Goal: Information Seeking & Learning: Find specific page/section

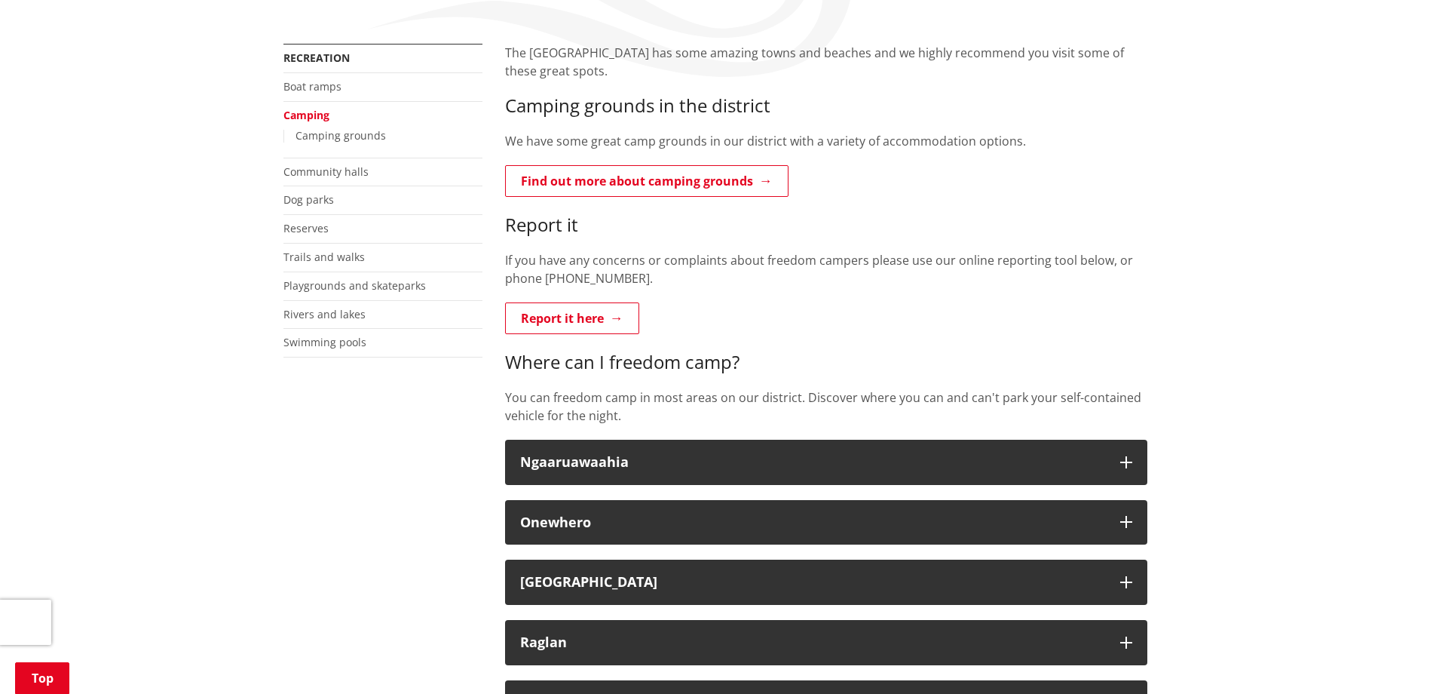
scroll to position [226, 0]
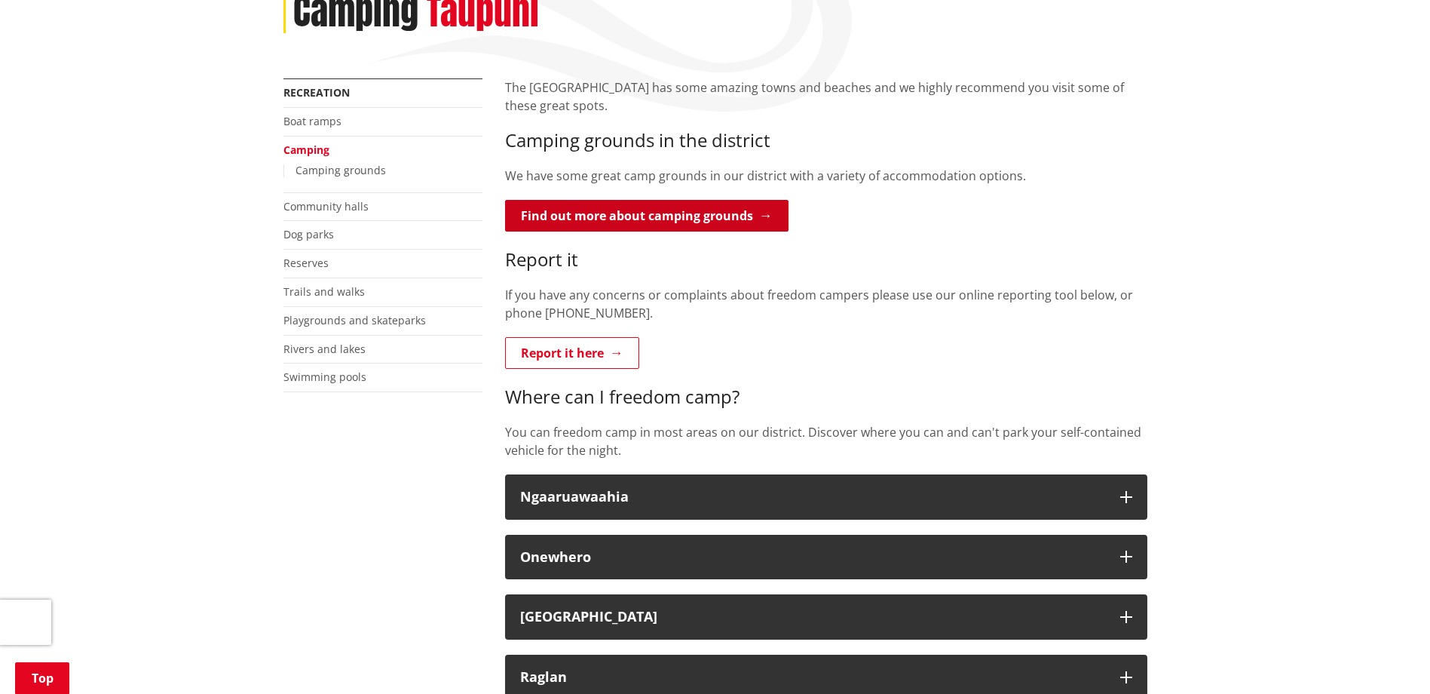
click at [672, 216] on link "Find out more about camping grounds" at bounding box center [646, 216] width 283 height 32
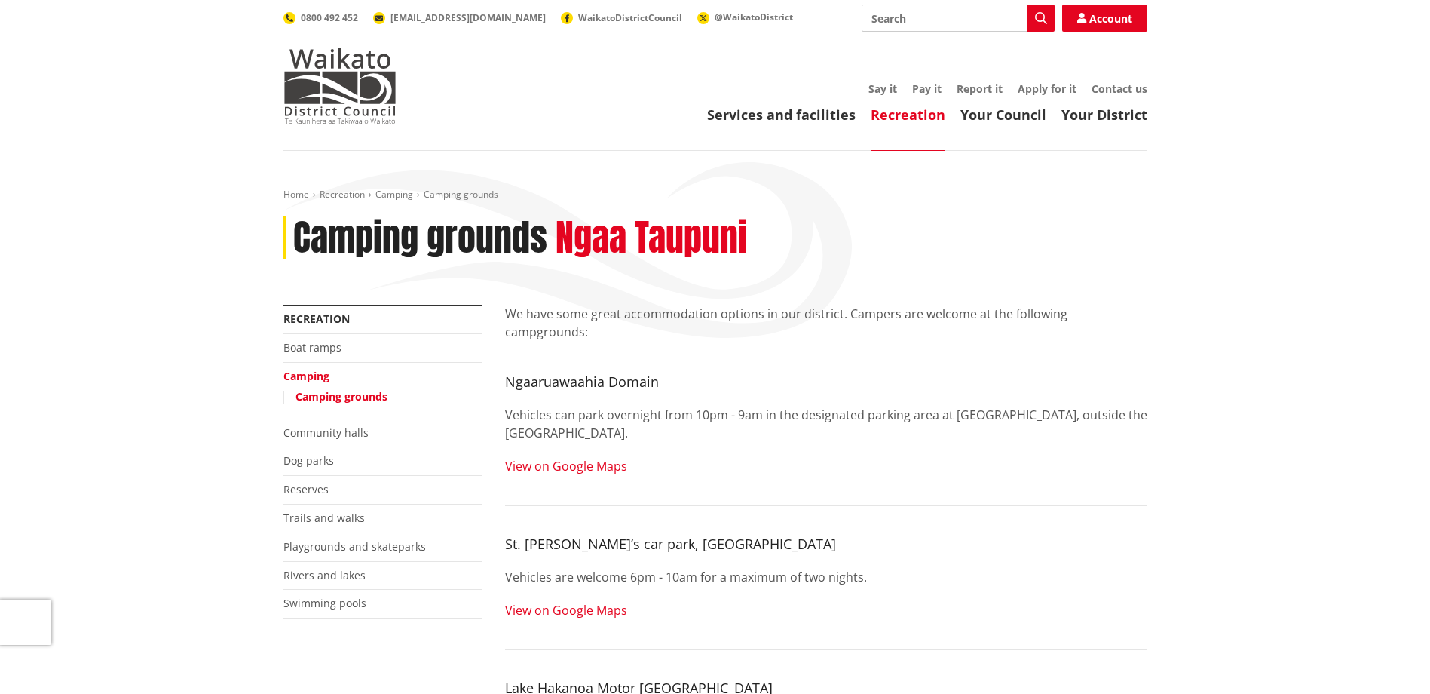
click at [567, 458] on link "View on Google Maps" at bounding box center [566, 466] width 122 height 17
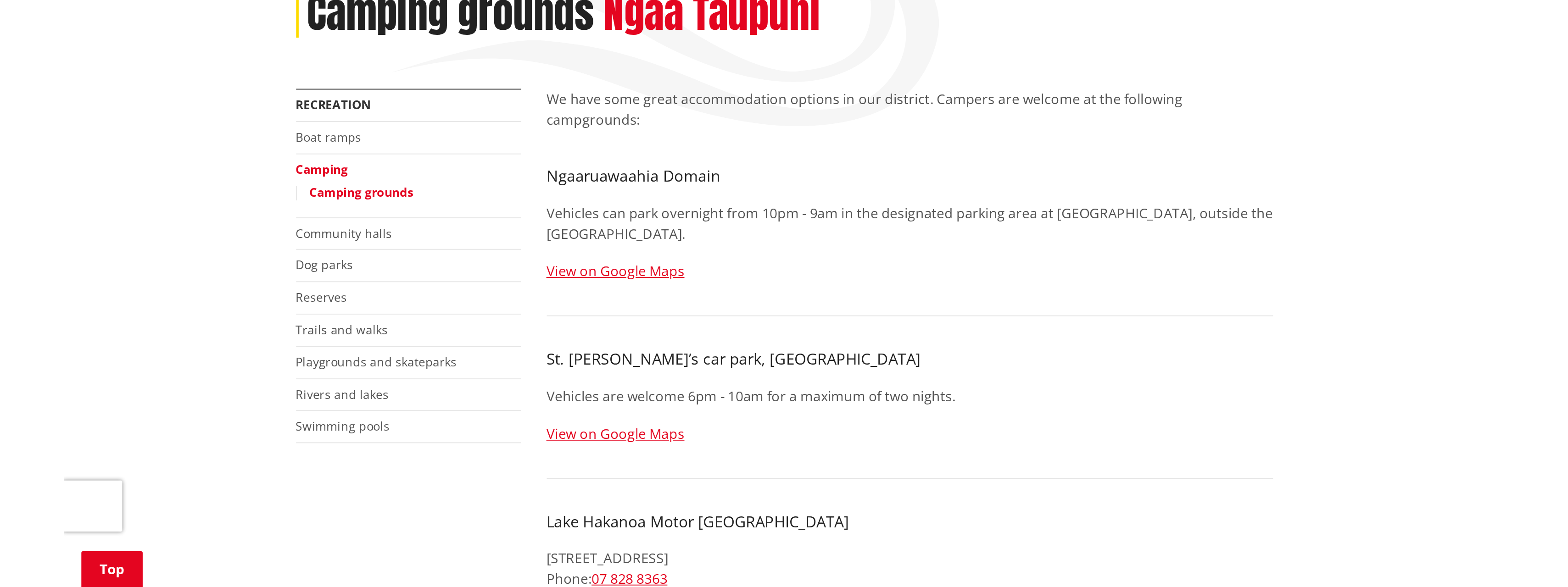
scroll to position [92, 0]
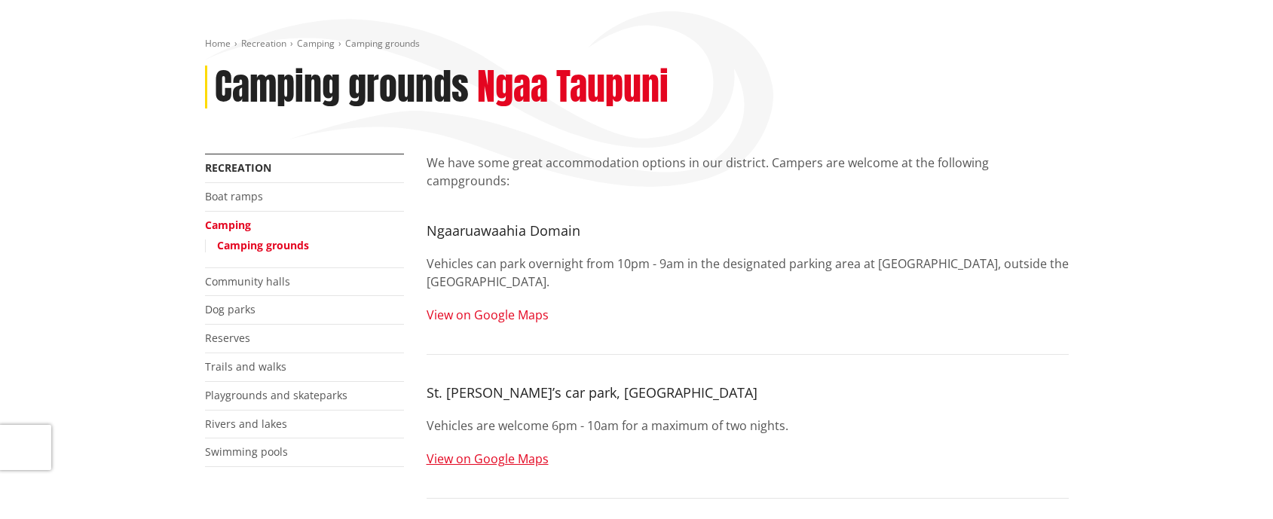
click at [533, 307] on link "View on Google Maps" at bounding box center [488, 315] width 122 height 17
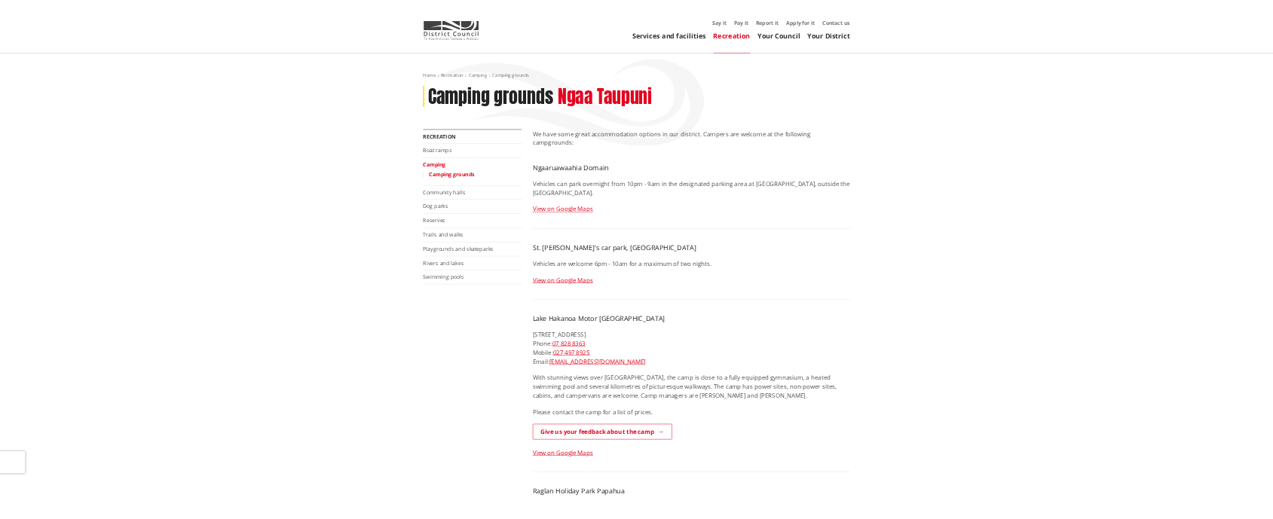
scroll to position [0, 0]
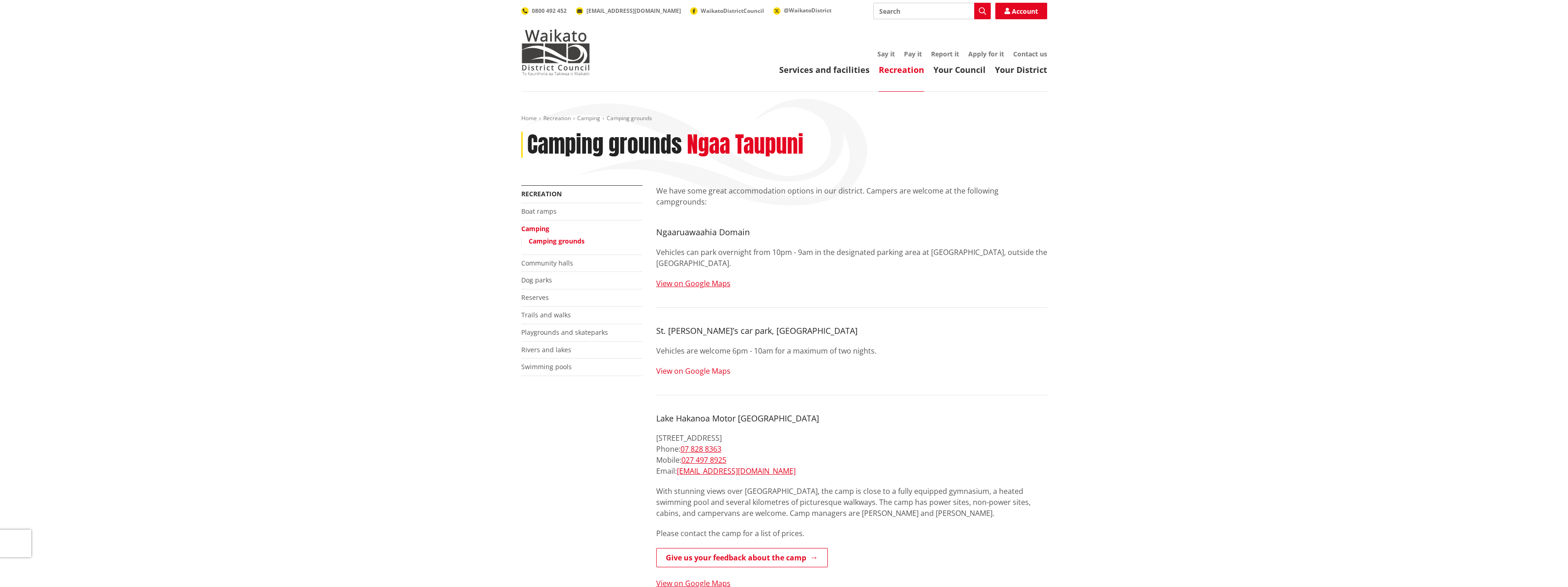
click at [717, 366] on link "View on Google Maps" at bounding box center [693, 371] width 74 height 10
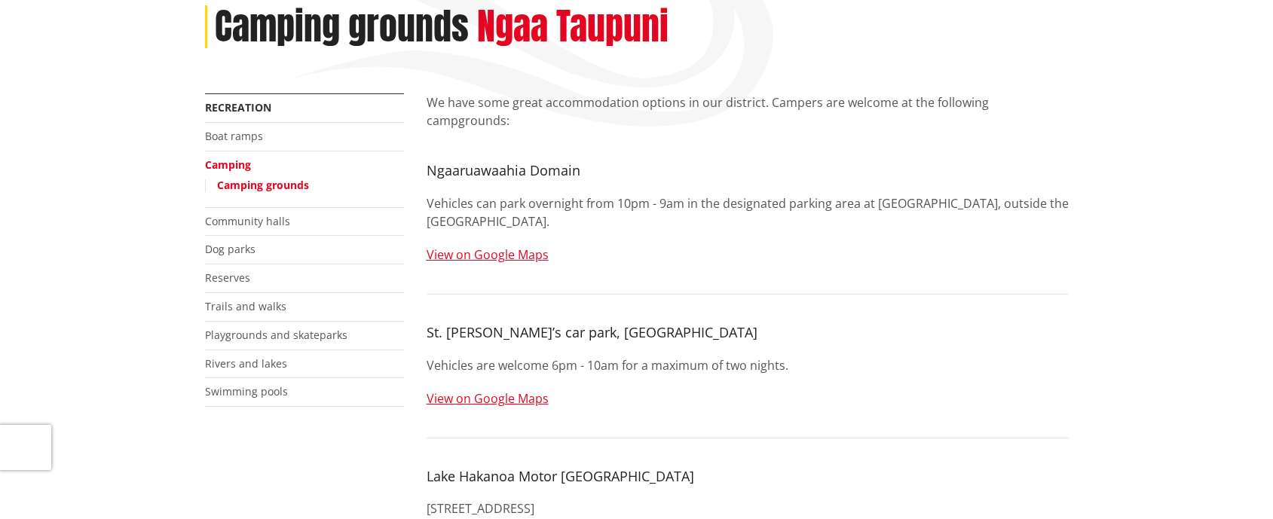
scroll to position [226, 0]
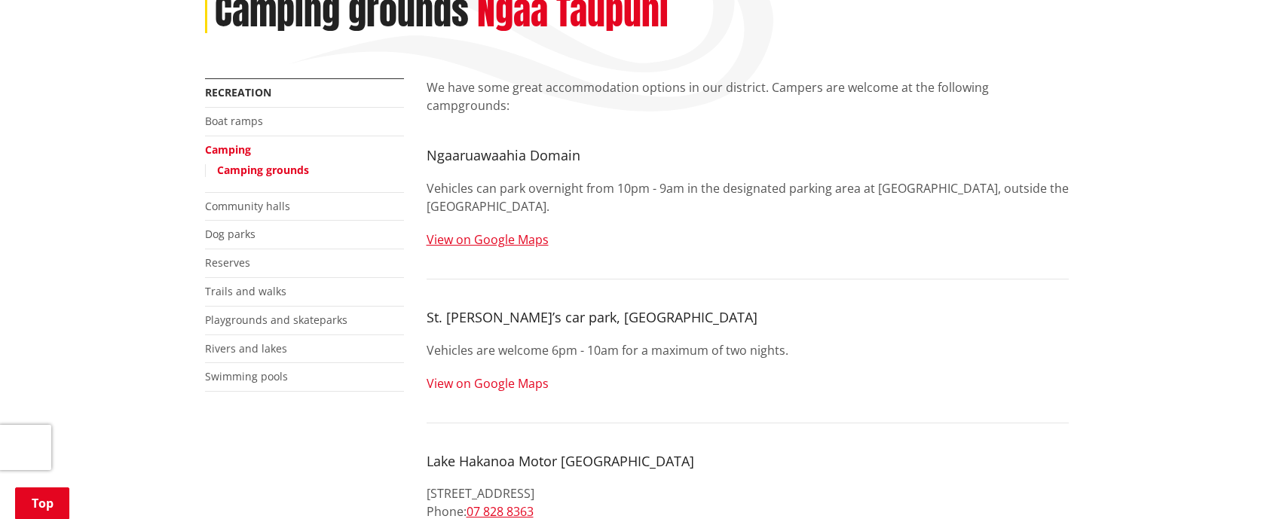
click at [483, 375] on link "View on Google Maps" at bounding box center [488, 383] width 122 height 17
drag, startPoint x: 614, startPoint y: 303, endPoint x: 426, endPoint y: 300, distance: 187.7
click at [427, 310] on h4 "St. Stephen’s car park, Tuakau" at bounding box center [748, 318] width 642 height 17
copy h4 "St. Stephen’s car park, Tuakau"
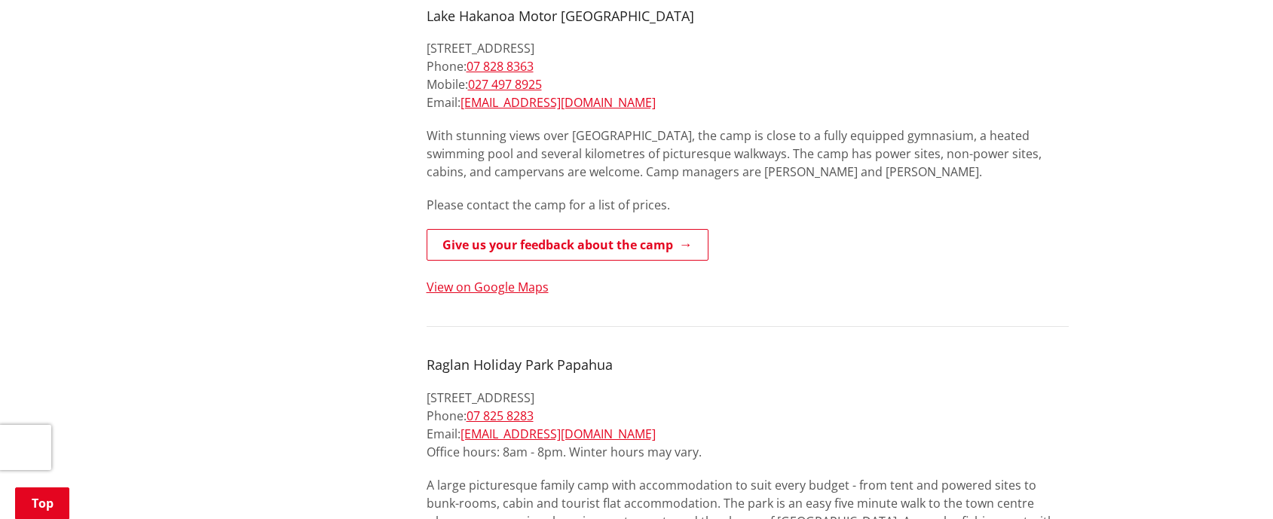
scroll to position [678, 0]
